Goal: Transaction & Acquisition: Purchase product/service

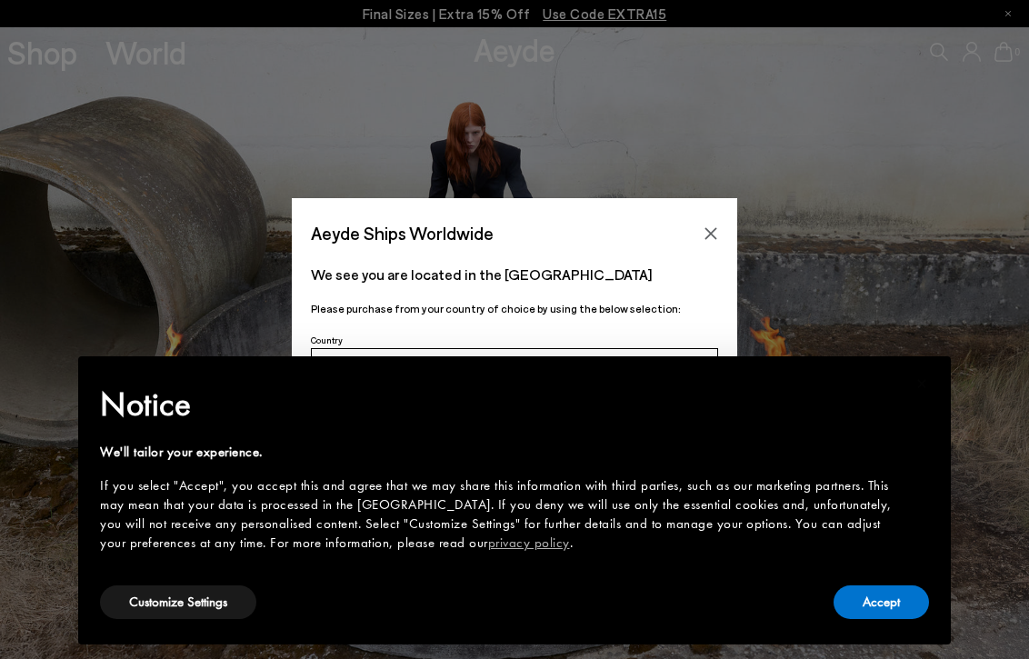
click at [861, 584] on div "Accept" at bounding box center [881, 602] width 95 height 41
click at [883, 605] on button "Accept" at bounding box center [881, 603] width 95 height 34
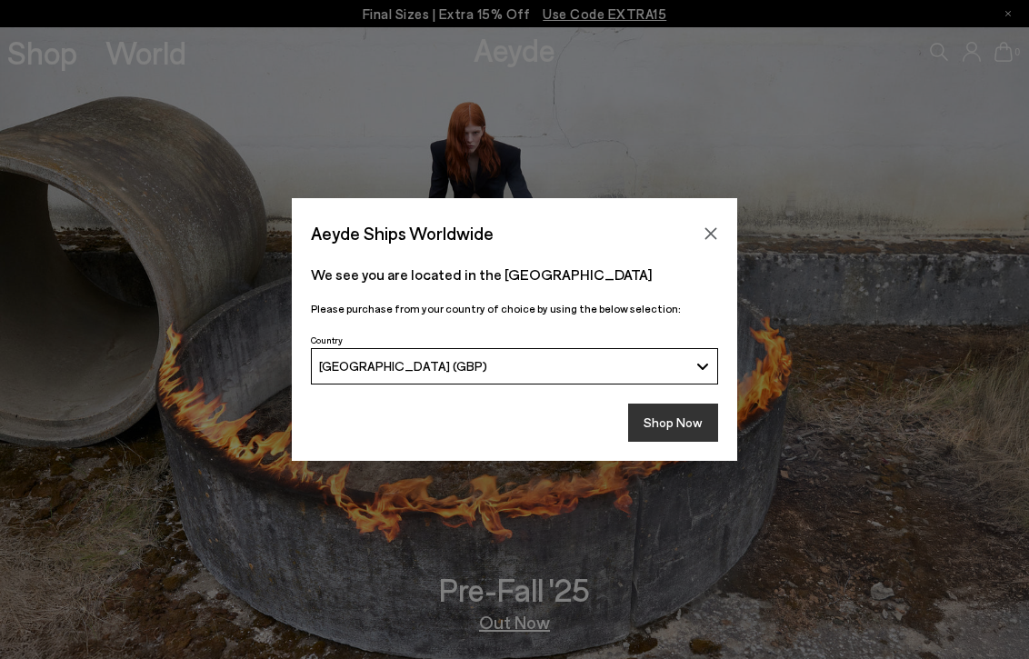
click at [677, 429] on button "Shop Now" at bounding box center [673, 423] width 90 height 38
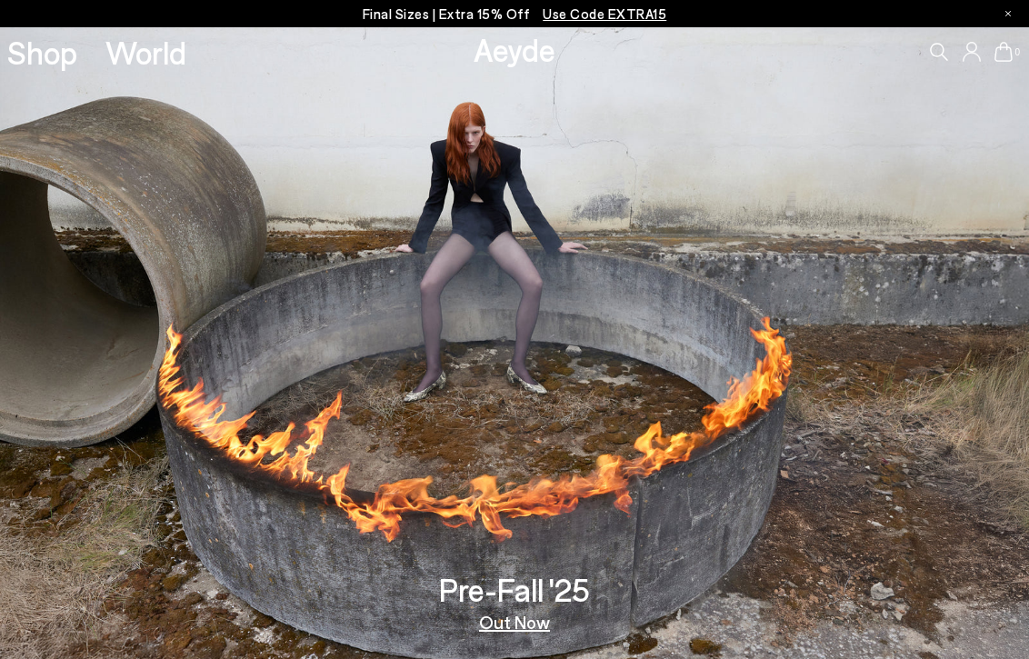
click at [607, 12] on span "Use Code EXTRA15" at bounding box center [605, 13] width 124 height 16
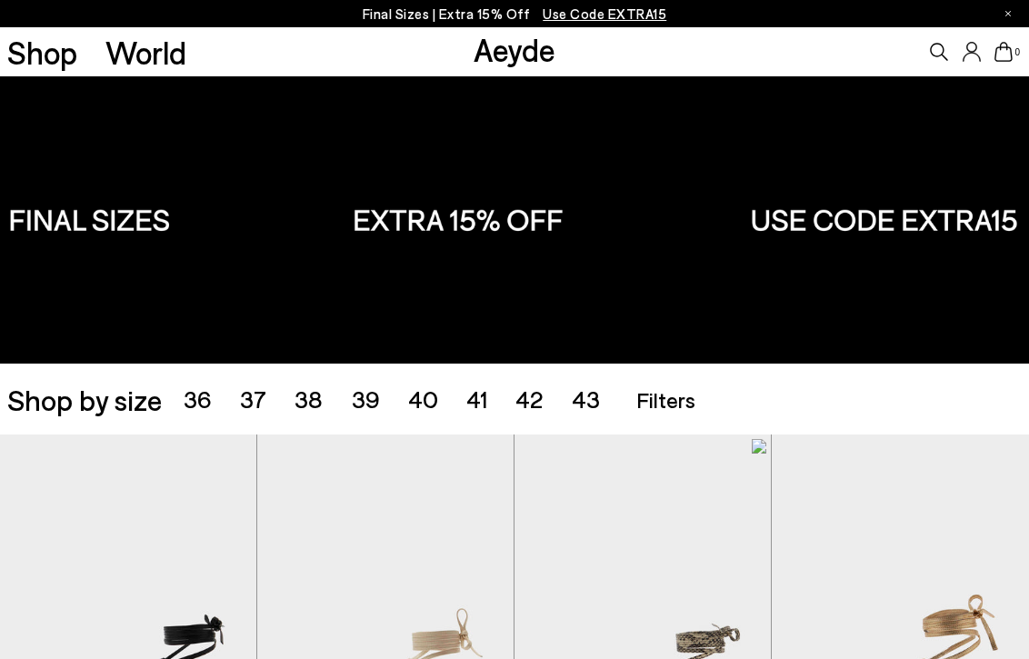
scroll to position [128, 0]
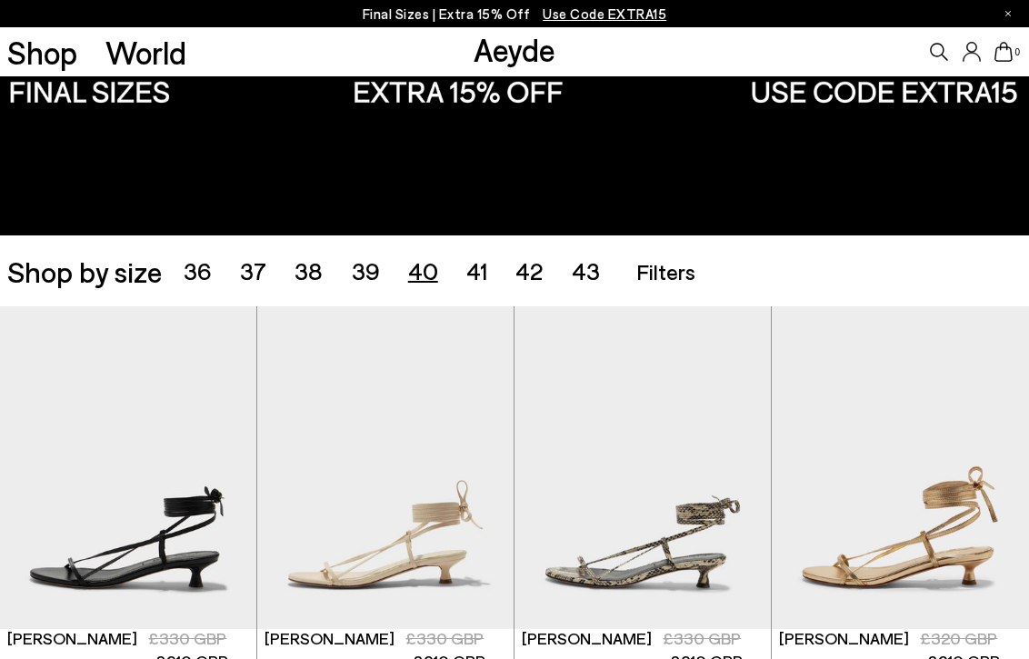
click at [417, 277] on span "40" at bounding box center [423, 270] width 30 height 28
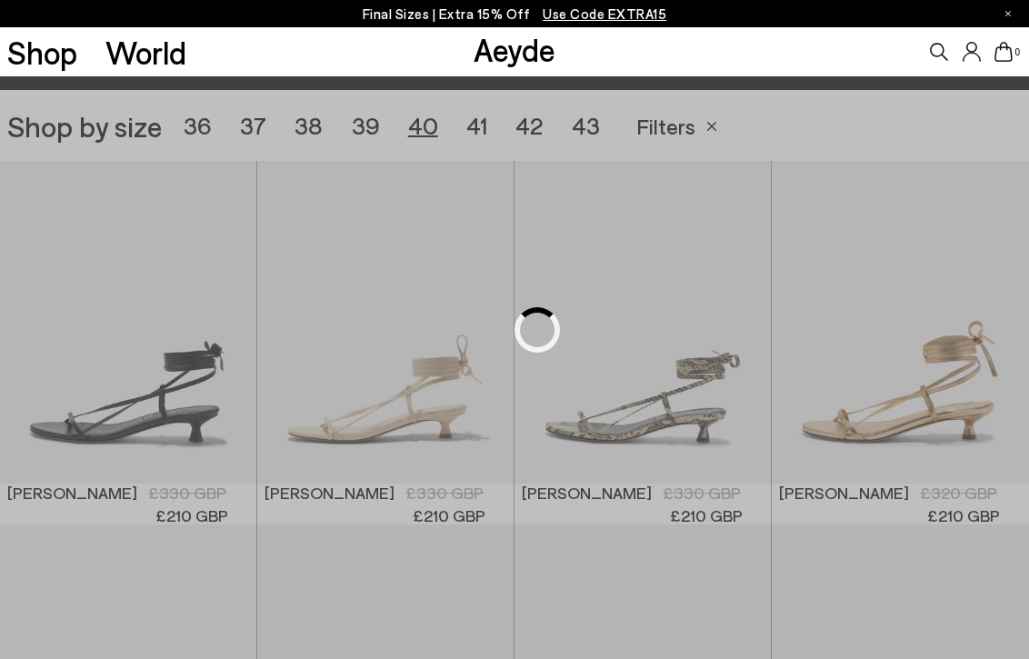
scroll to position [286, 0]
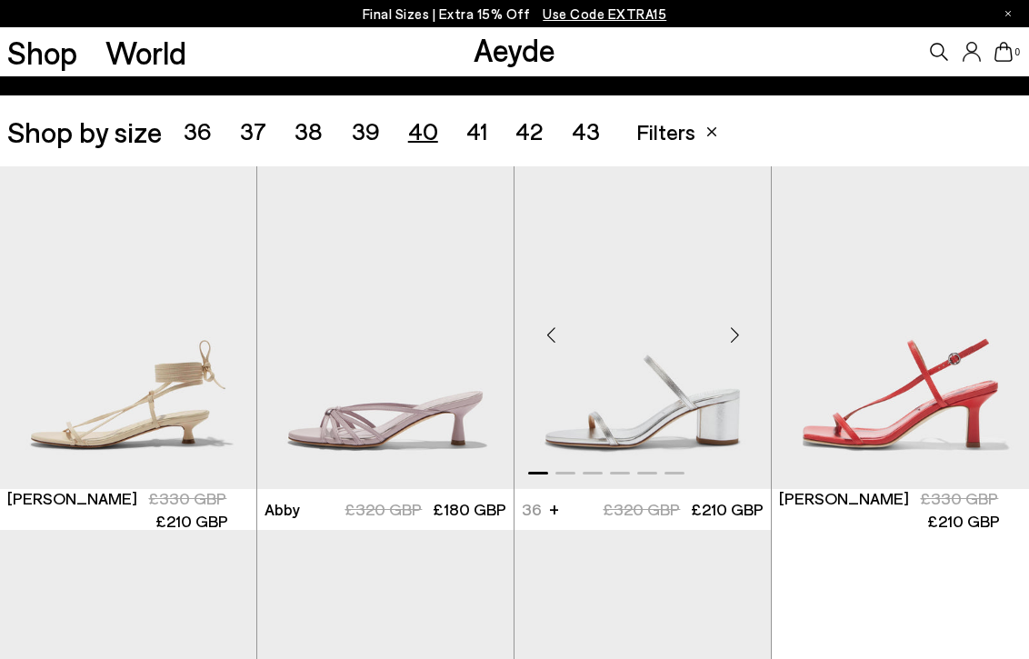
scroll to position [206, 0]
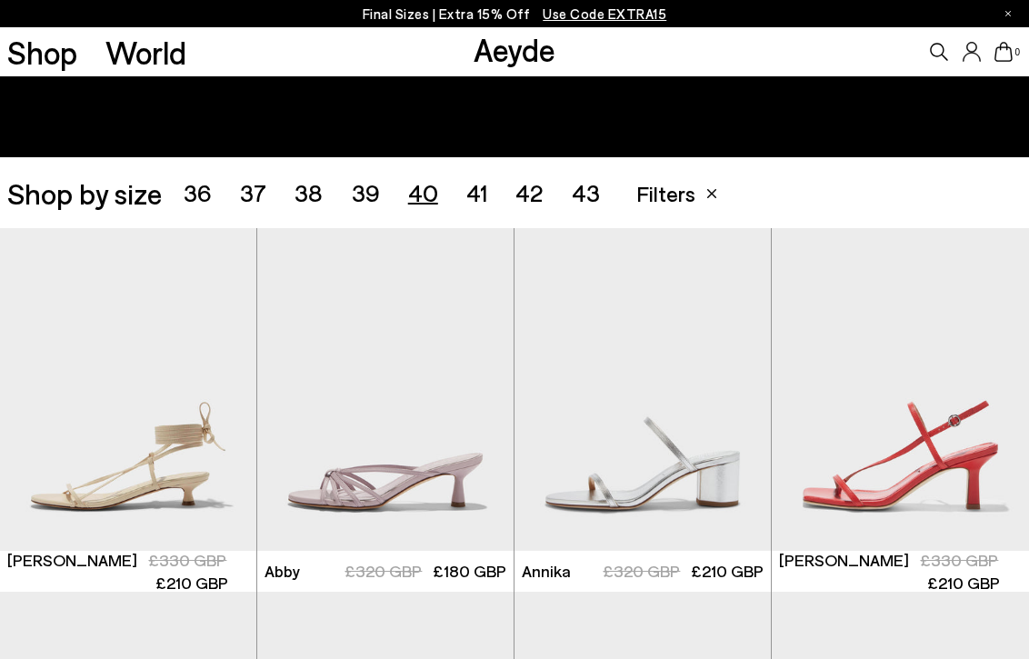
click at [667, 193] on span "Filters" at bounding box center [665, 193] width 59 height 26
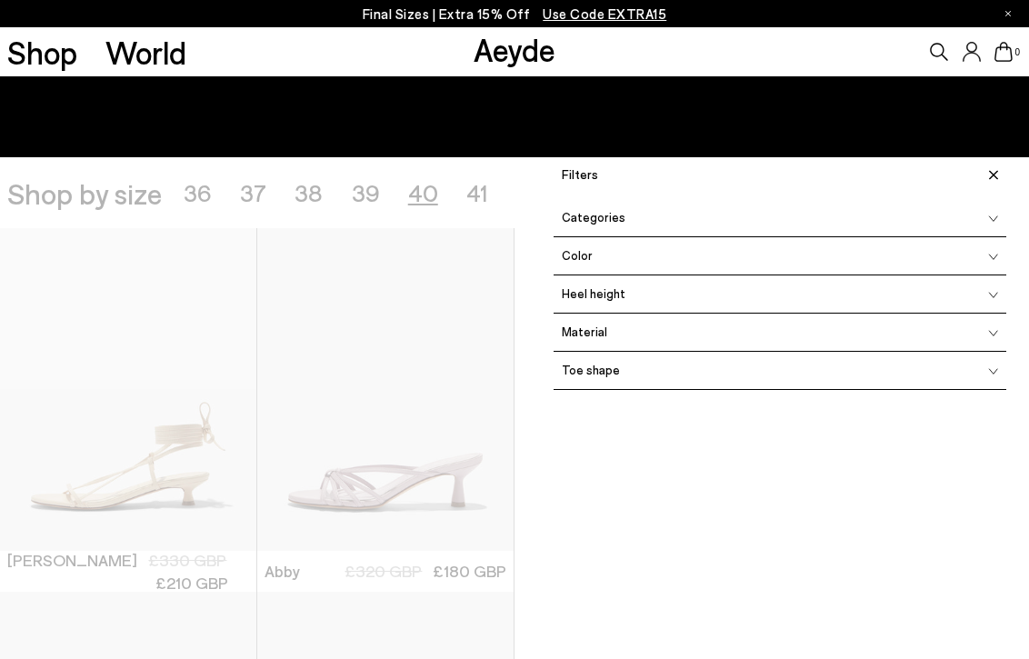
click at [631, 264] on div "Color" at bounding box center [780, 256] width 453 height 38
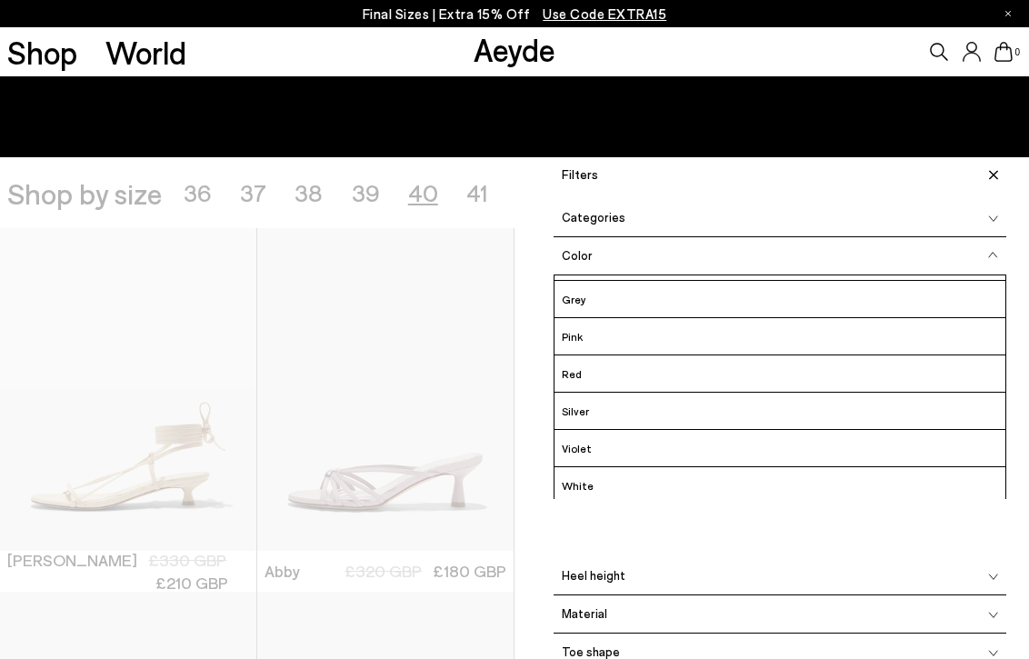
scroll to position [177, 0]
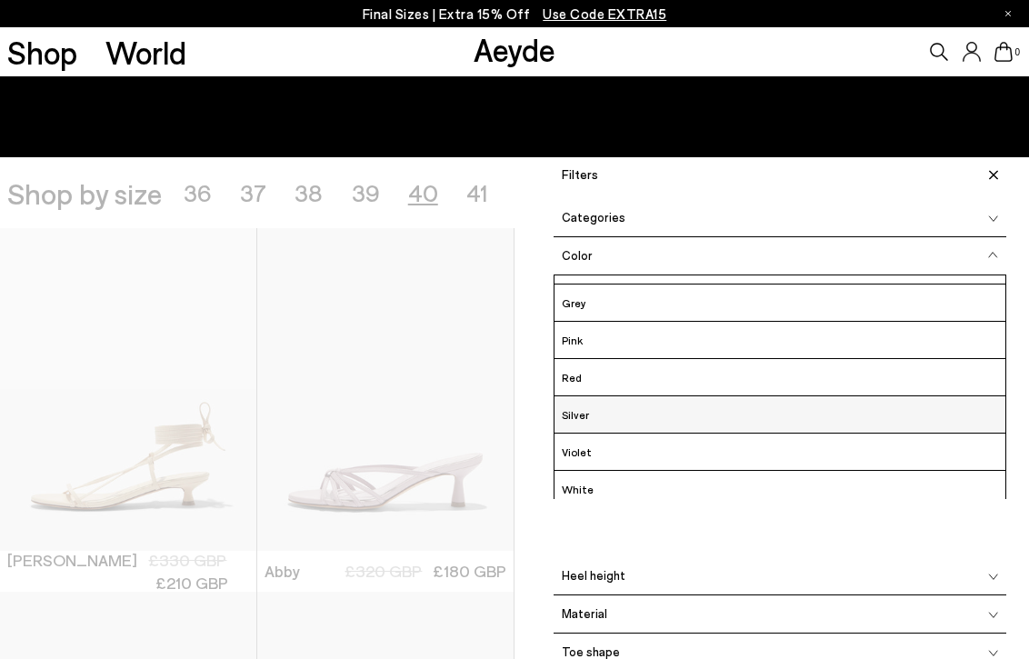
click at [601, 411] on label "Silver" at bounding box center [780, 415] width 451 height 24
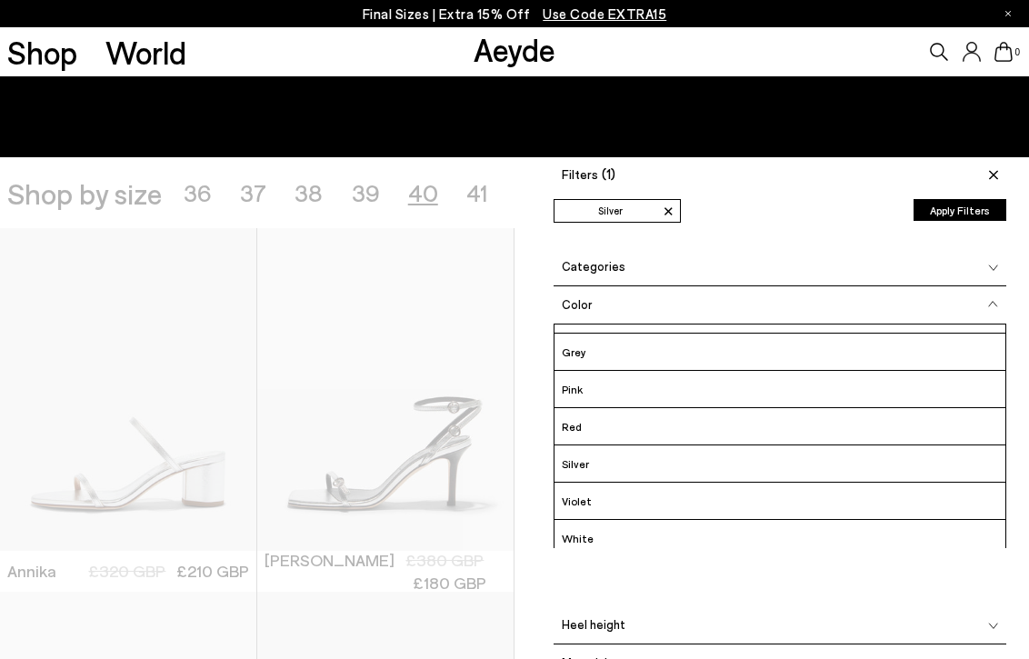
click at [976, 194] on div "Filters (1) ✕ Silver Apply filters ✕ Silver Apply Filters Availability In stock…" at bounding box center [772, 486] width 515 height 659
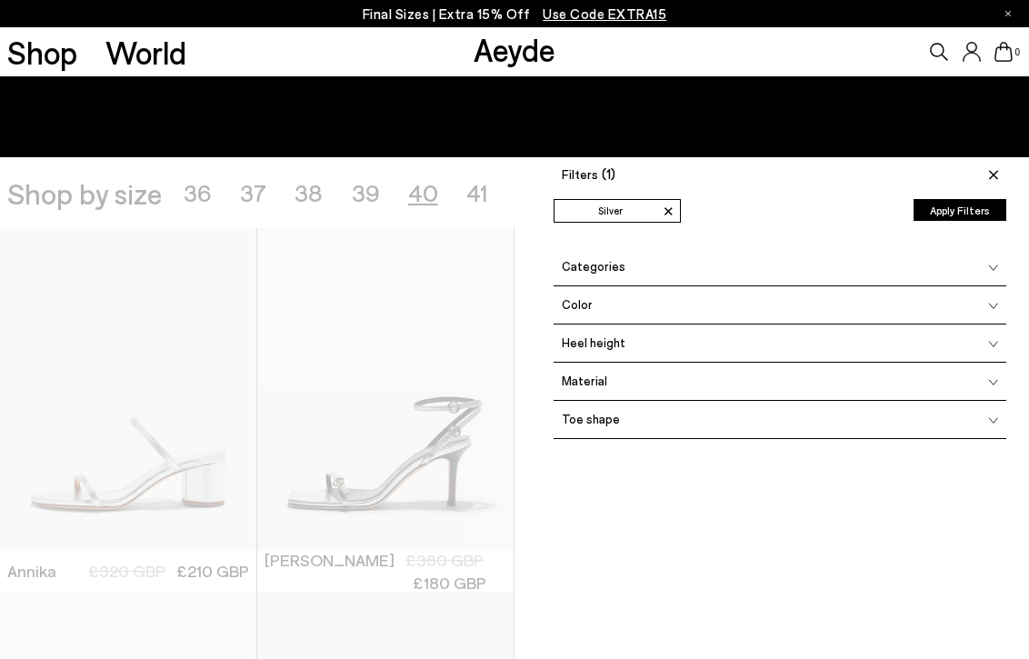
click at [976, 202] on button "Apply Filters" at bounding box center [960, 210] width 93 height 22
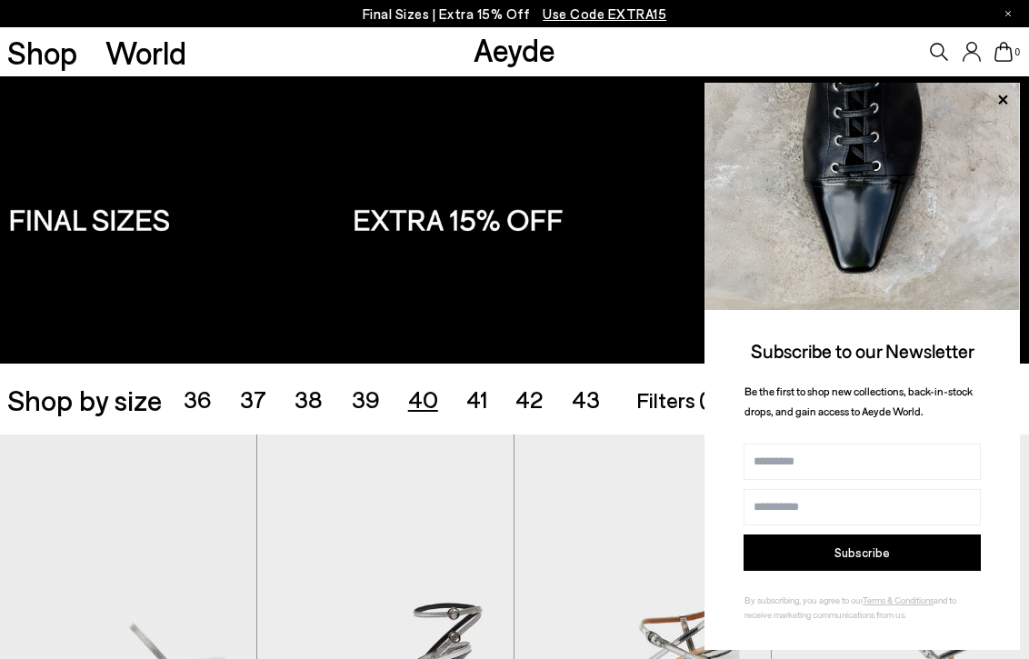
click at [559, 321] on img at bounding box center [514, 219] width 1029 height 287
click at [1005, 103] on icon at bounding box center [1003, 100] width 24 height 24
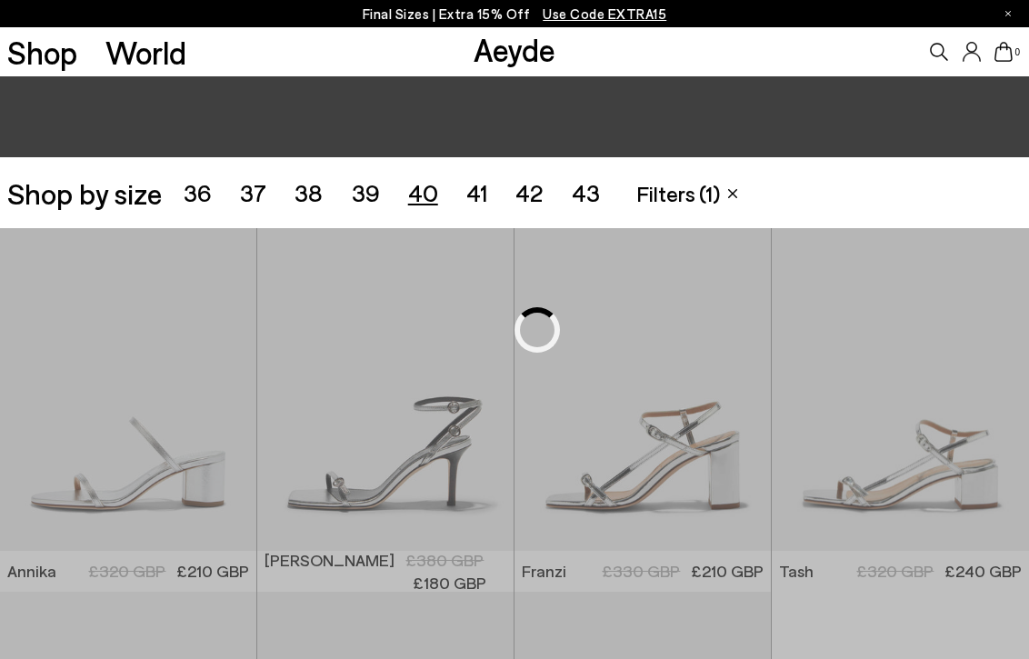
scroll to position [286, 0]
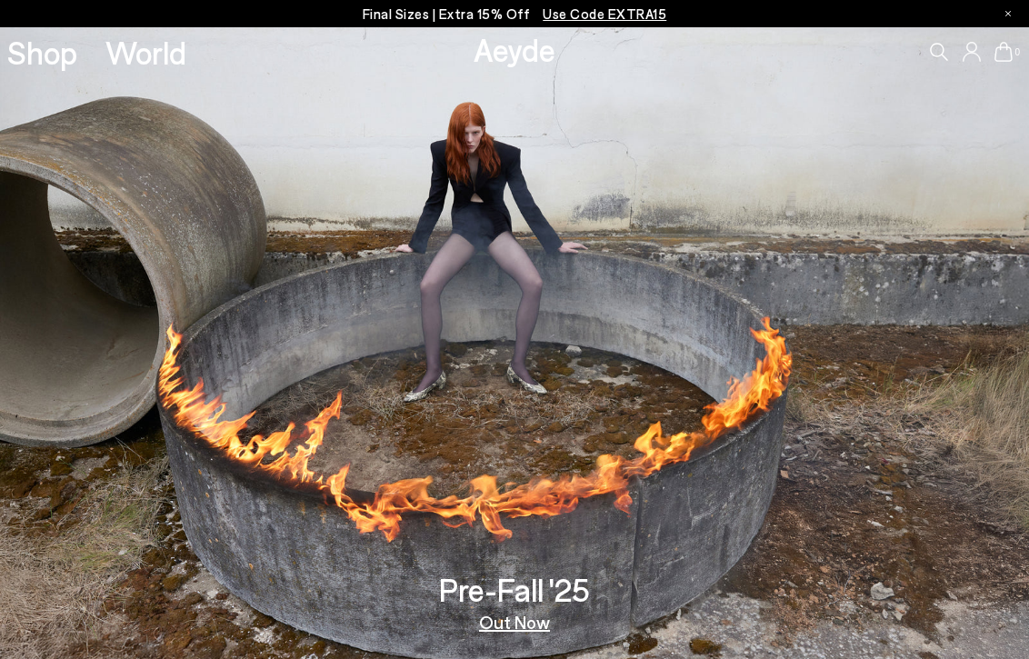
click at [613, 8] on span "Use Code EXTRA15" at bounding box center [605, 13] width 124 height 16
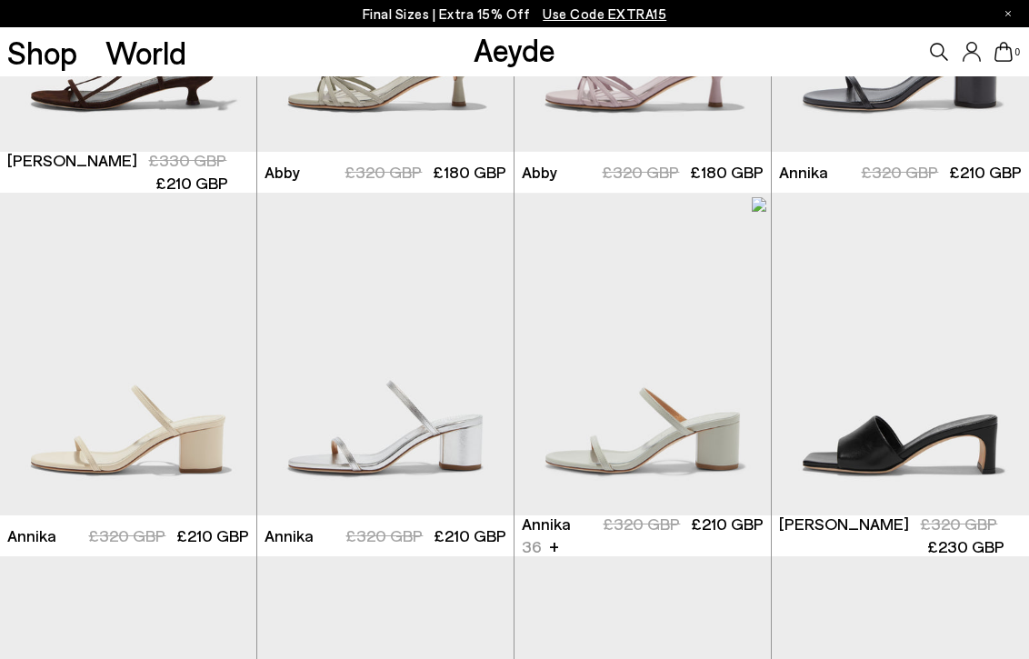
scroll to position [1085, 0]
